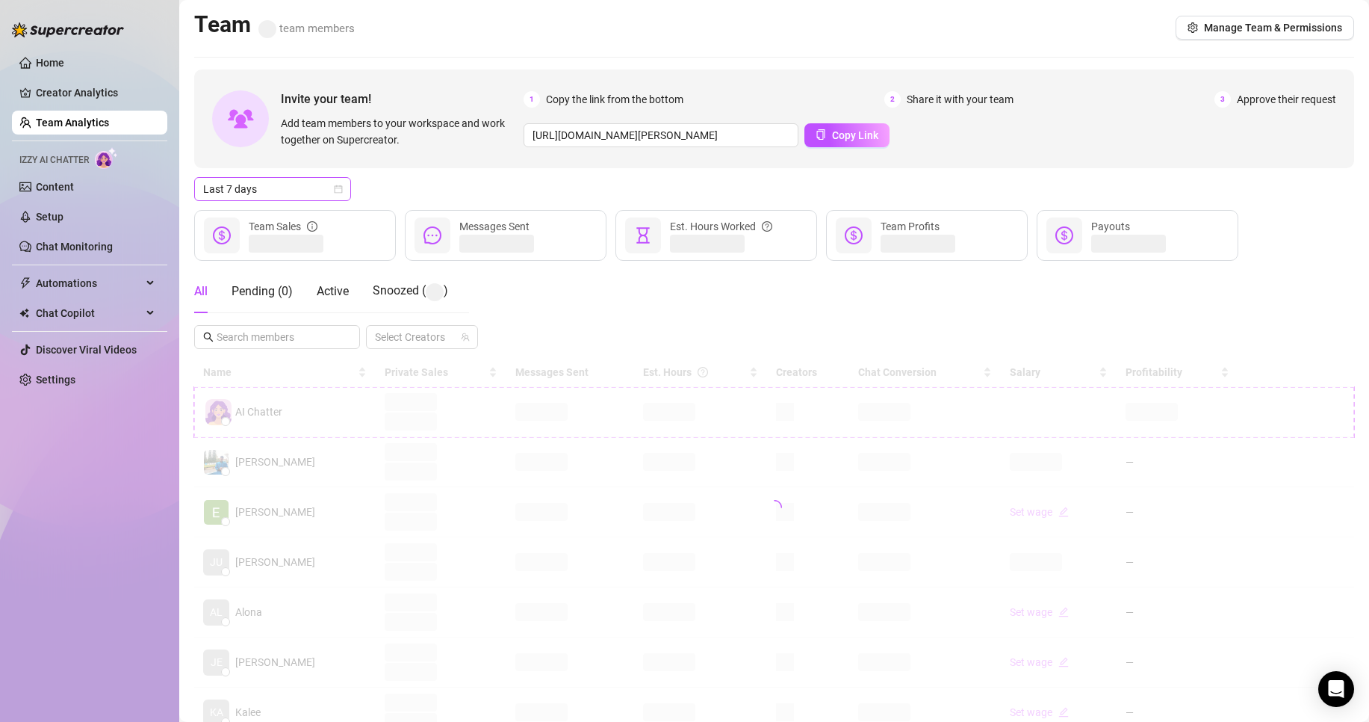
click at [332, 193] on span "Last 7 days" at bounding box center [272, 189] width 139 height 22
click at [300, 319] on div "Custom date" at bounding box center [272, 314] width 133 height 16
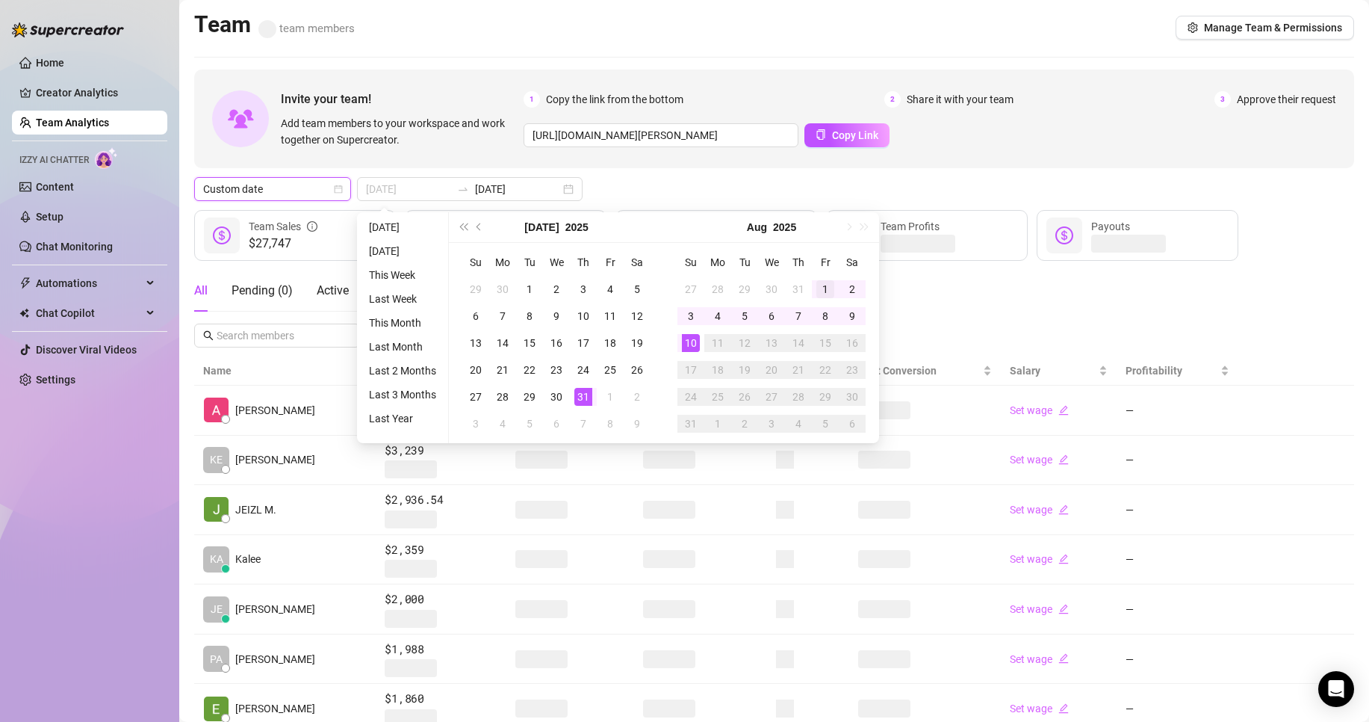
type input "[DATE]"
click at [817, 286] on div "1" at bounding box center [826, 289] width 18 height 18
type input "[DATE]"
click at [688, 344] on div "10" at bounding box center [691, 343] width 18 height 18
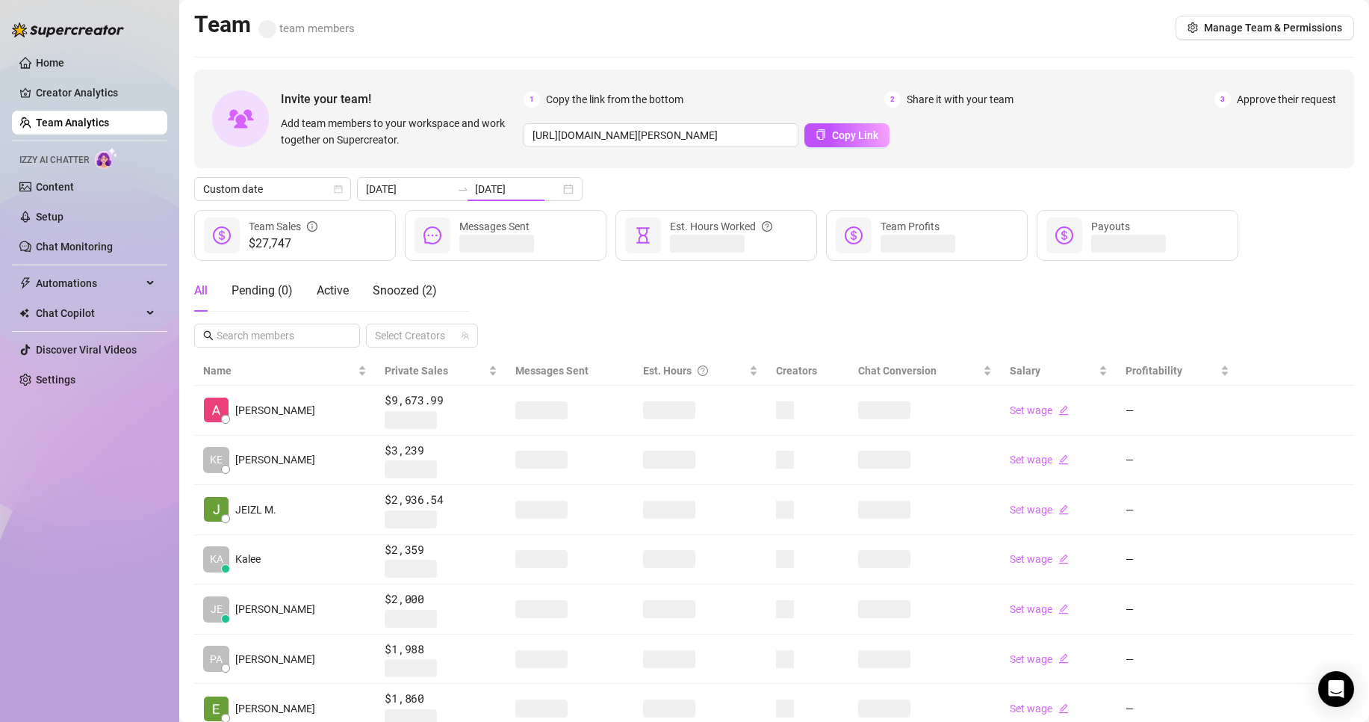
type input "[DATE]"
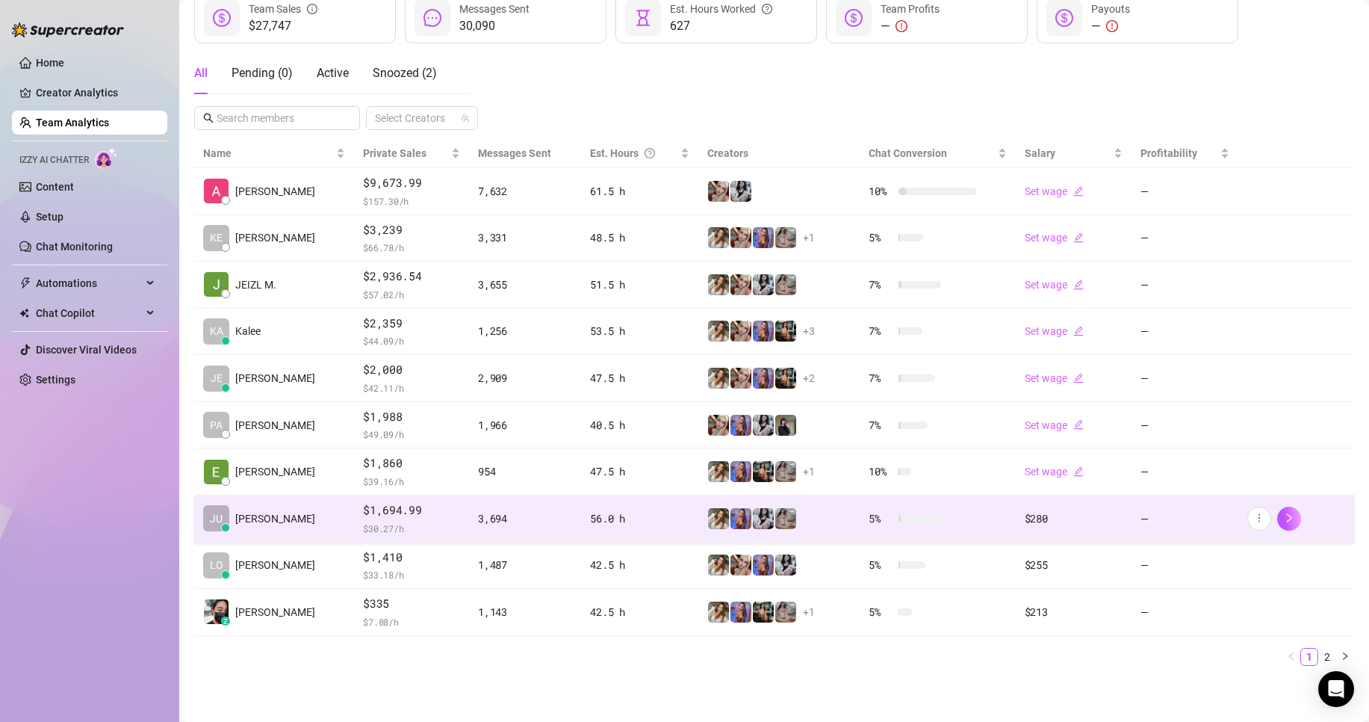
scroll to position [218, 0]
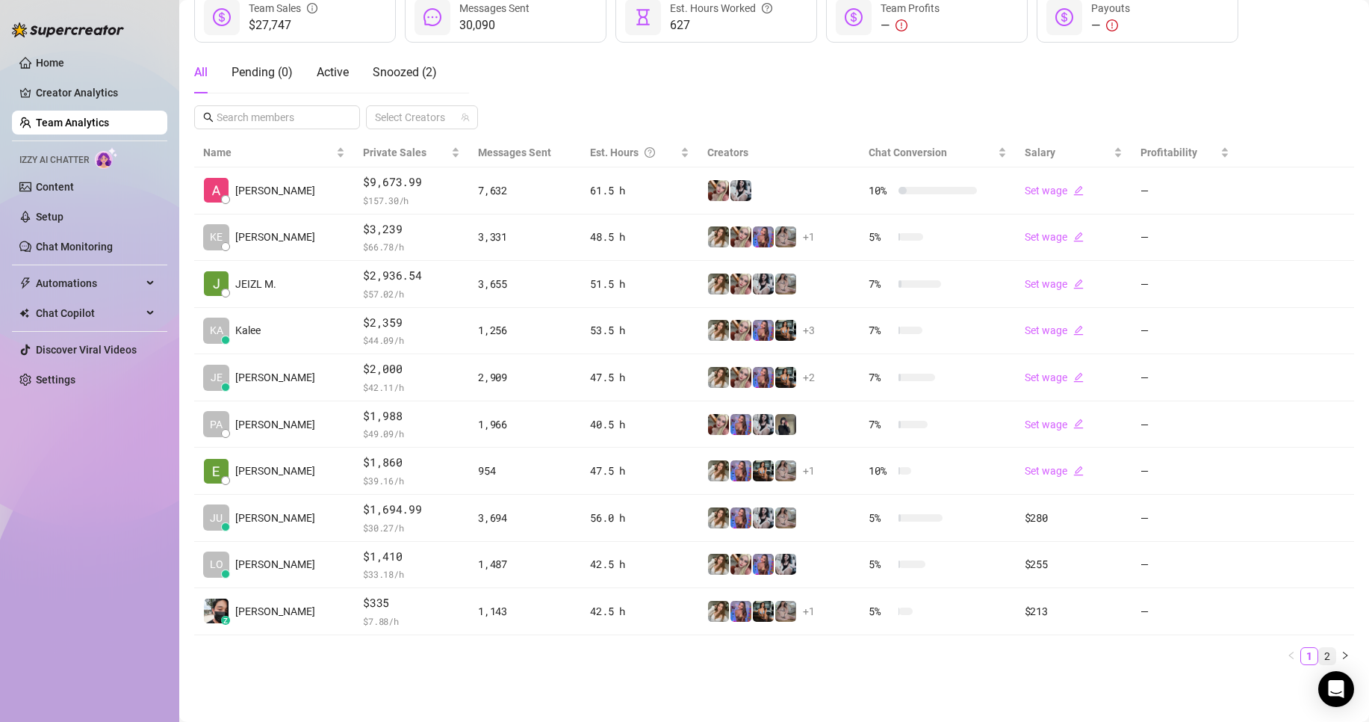
click at [1319, 657] on link "2" at bounding box center [1327, 656] width 16 height 16
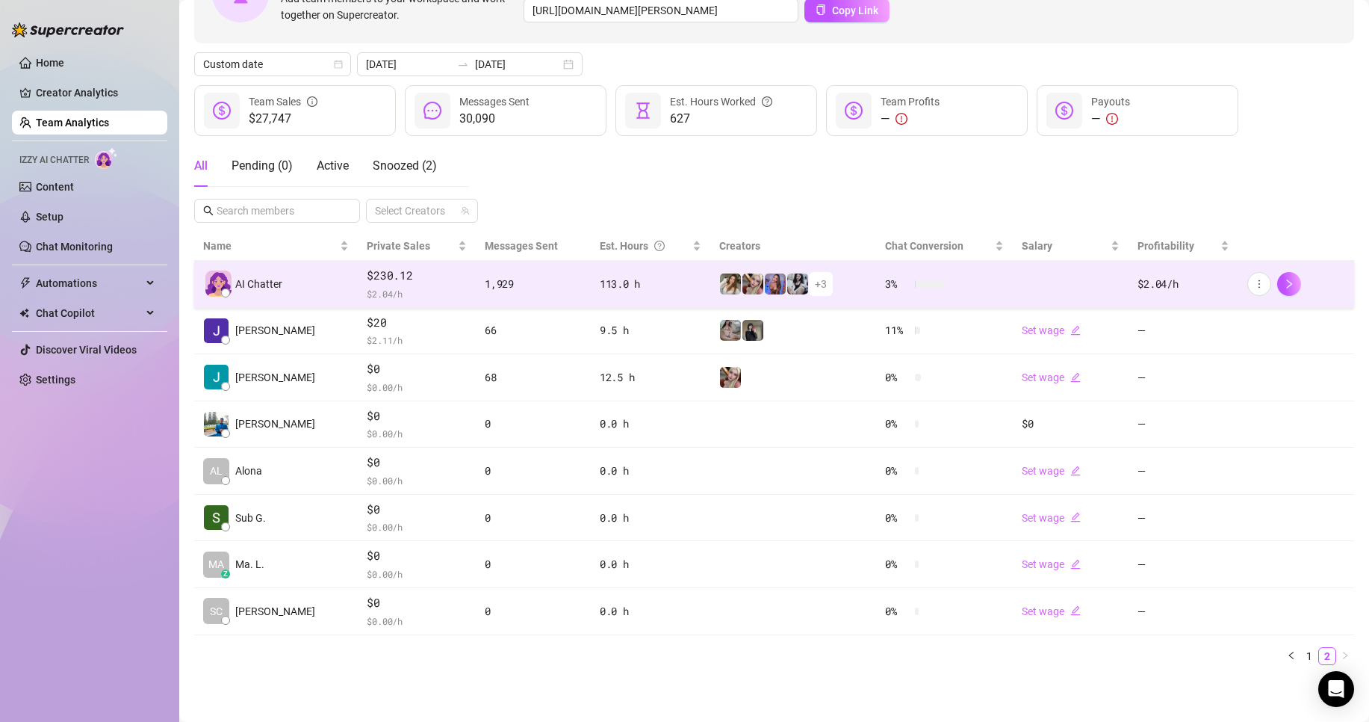
click at [476, 274] on td "1,929" at bounding box center [533, 284] width 115 height 47
